Goal: Task Accomplishment & Management: Manage account settings

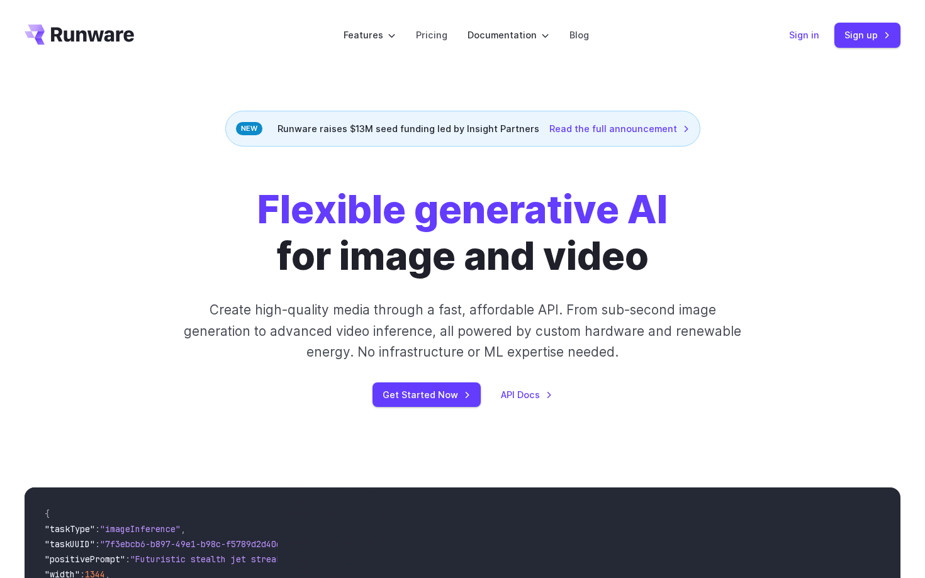
click at [806, 34] on link "Sign in" at bounding box center [804, 35] width 30 height 14
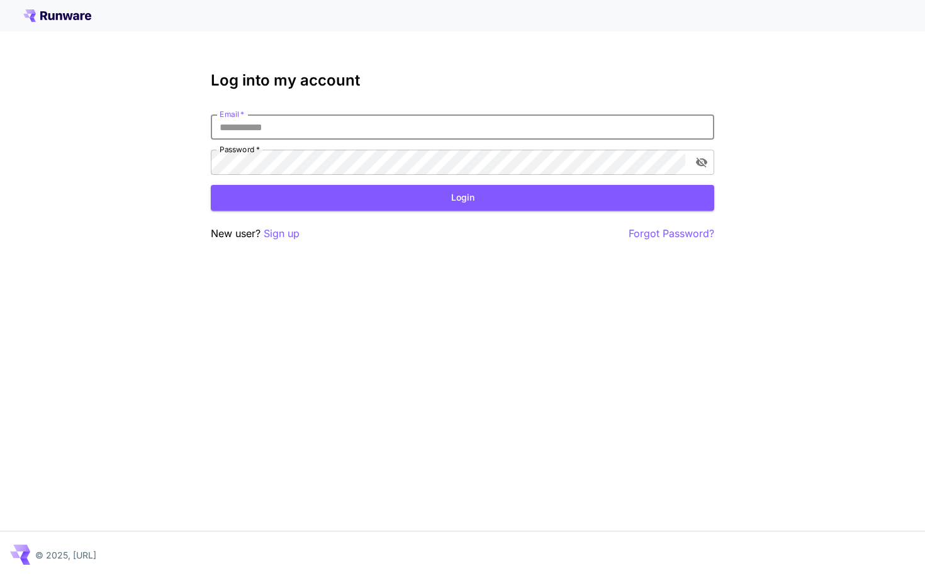
click at [438, 130] on input "Email   *" at bounding box center [462, 126] width 503 height 25
type input "**********"
click at [377, 191] on button "Login" at bounding box center [462, 198] width 503 height 26
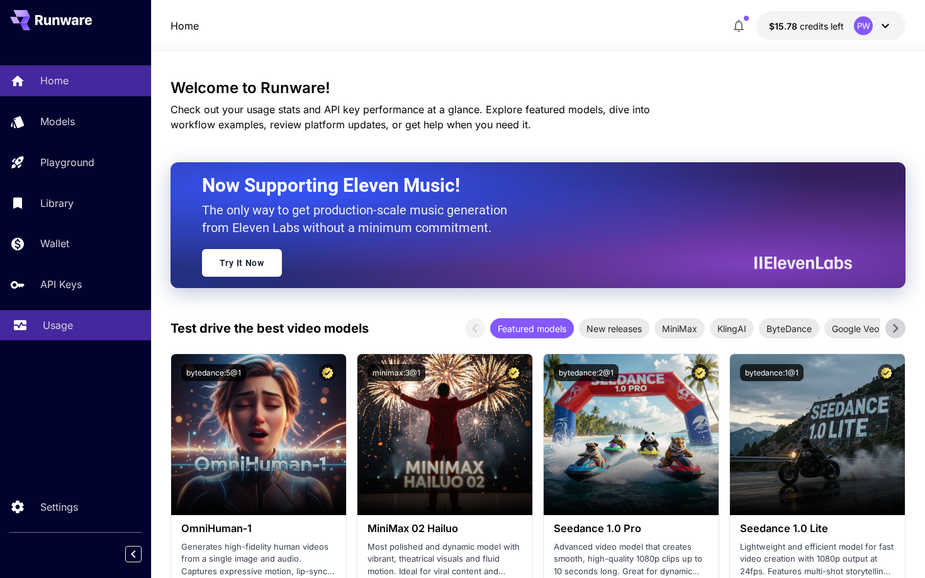
click at [55, 318] on link "Usage" at bounding box center [75, 325] width 151 height 31
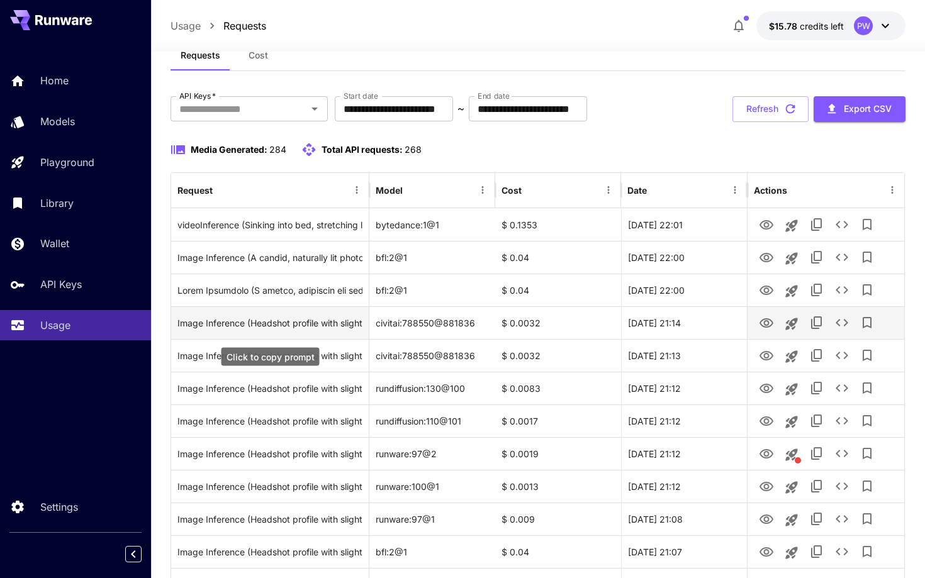
scroll to position [40, 0]
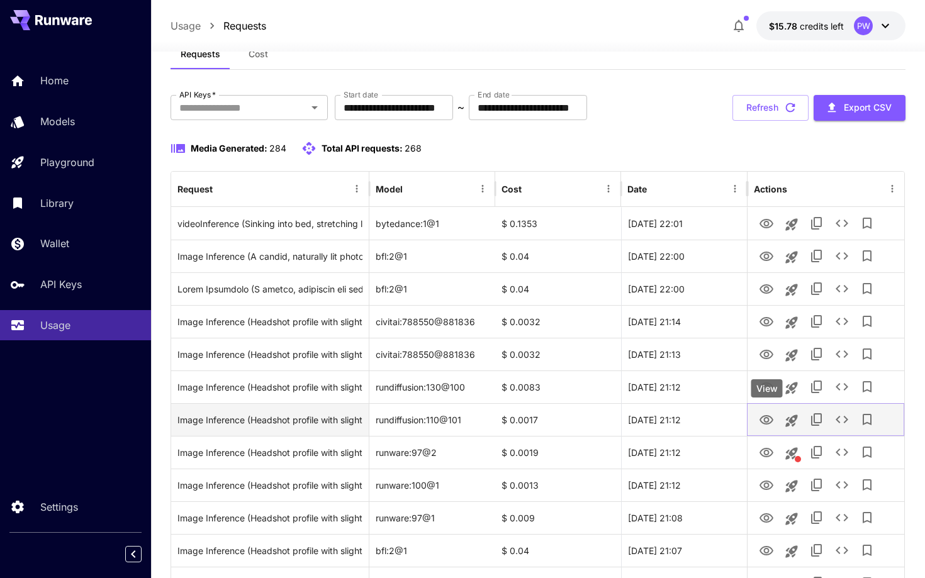
click at [766, 423] on icon "View" at bounding box center [766, 420] width 15 height 15
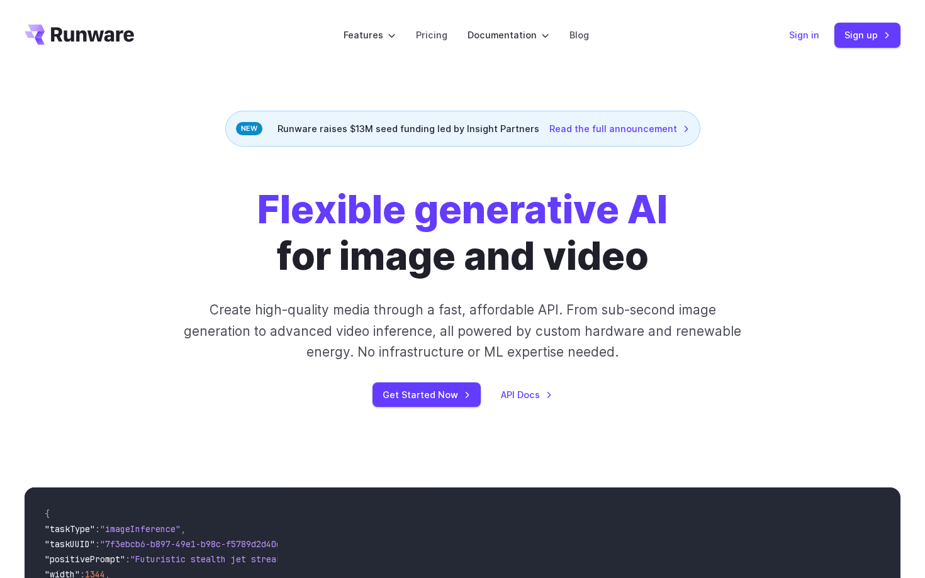
click at [798, 33] on link "Sign in" at bounding box center [804, 35] width 30 height 14
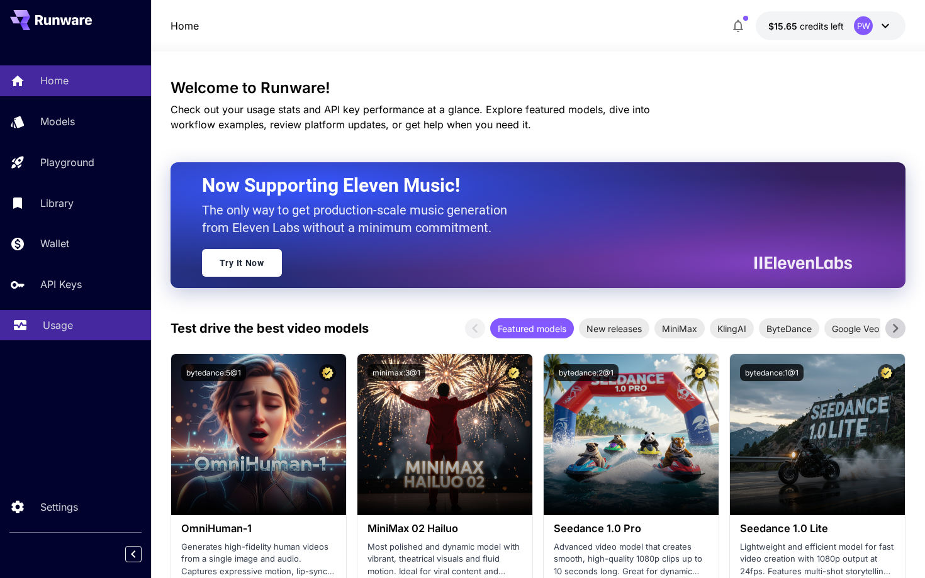
click at [61, 323] on p "Usage" at bounding box center [58, 325] width 30 height 15
